Goal: Book appointment/travel/reservation

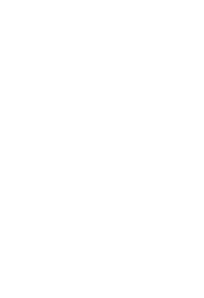
click at [168, 15] on div at bounding box center [166, 21] width 10 height 27
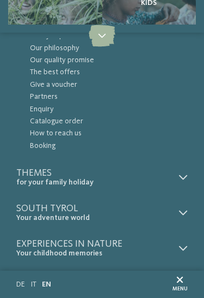
scroll to position [64, 0]
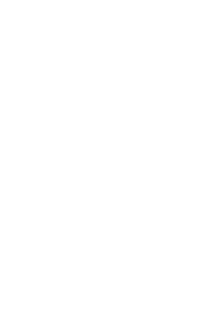
click at [175, 255] on icon at bounding box center [174, 257] width 5 height 5
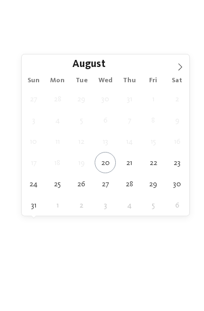
click at [187, 66] on span at bounding box center [180, 64] width 19 height 19
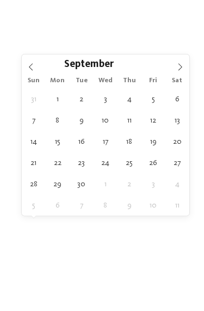
click at [181, 65] on icon at bounding box center [181, 67] width 8 height 8
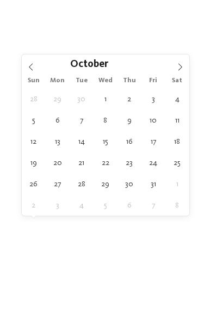
click at [181, 64] on icon at bounding box center [181, 67] width 8 height 8
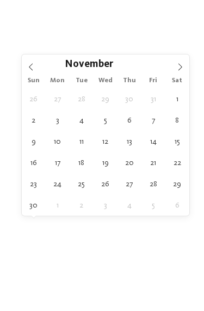
click at [28, 66] on icon at bounding box center [31, 67] width 8 height 8
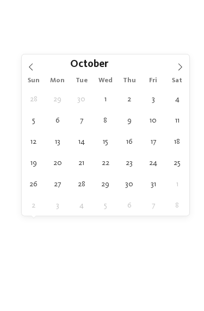
type div "[DATE]"
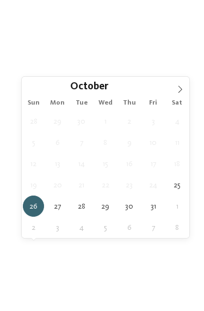
type div "[DATE]"
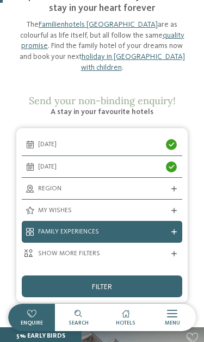
scroll to position [115, 0]
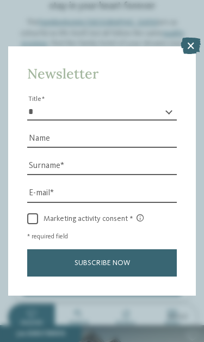
click at [191, 38] on icon at bounding box center [191, 46] width 20 height 16
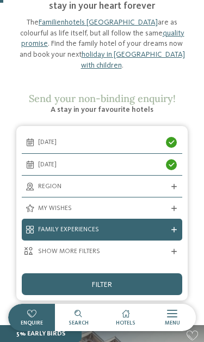
click at [153, 273] on div "filter" at bounding box center [102, 284] width 161 height 22
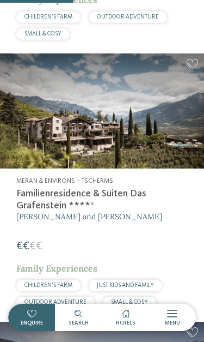
scroll to position [1797, 0]
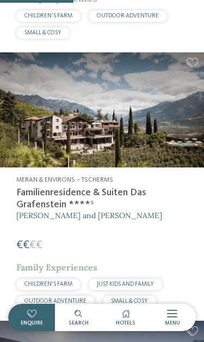
click at [154, 281] on span "JUST KIDS AND FAMILY" at bounding box center [125, 284] width 57 height 6
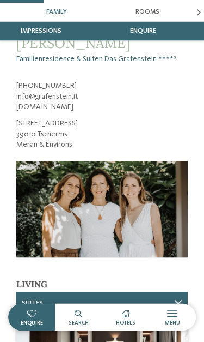
scroll to position [725, 0]
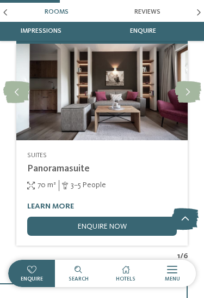
click at [165, 216] on link "enquire now" at bounding box center [102, 225] width 150 height 19
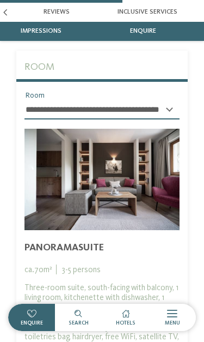
scroll to position [2151, 0]
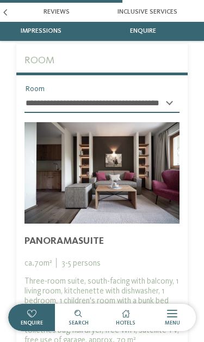
click at [166, 238] on div "Panoramasuite ca. 70 m² 3 - 5 persons Three-room suite, south-facing with balco…" at bounding box center [102, 289] width 155 height 111
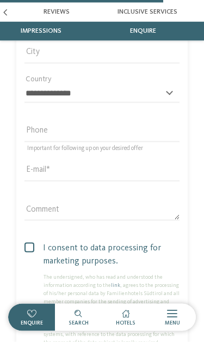
scroll to position [2865, 0]
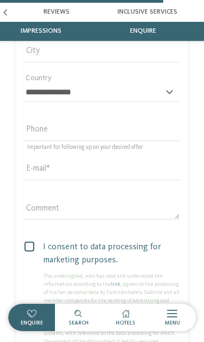
click at [5, 15] on icon at bounding box center [5, 12] width 7 height 7
click at [7, 15] on icon at bounding box center [5, 12] width 7 height 7
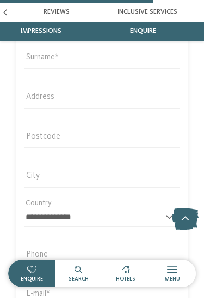
scroll to position [2736, 0]
